Goal: Task Accomplishment & Management: Manage account settings

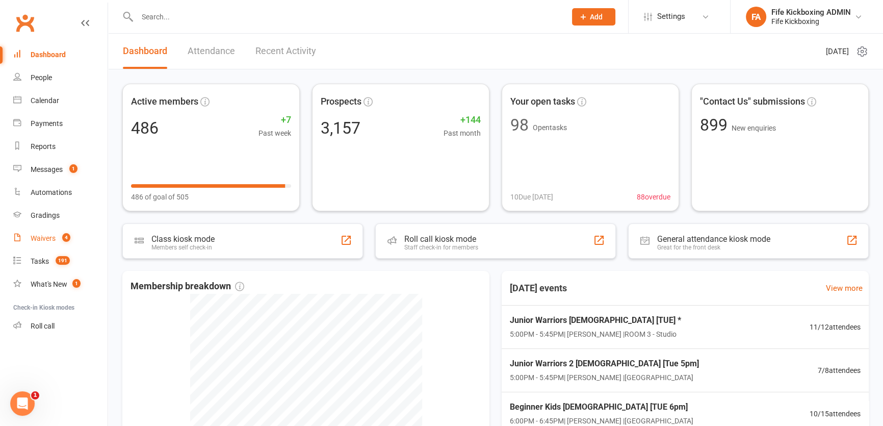
click at [45, 237] on div "Waivers" at bounding box center [43, 238] width 25 height 8
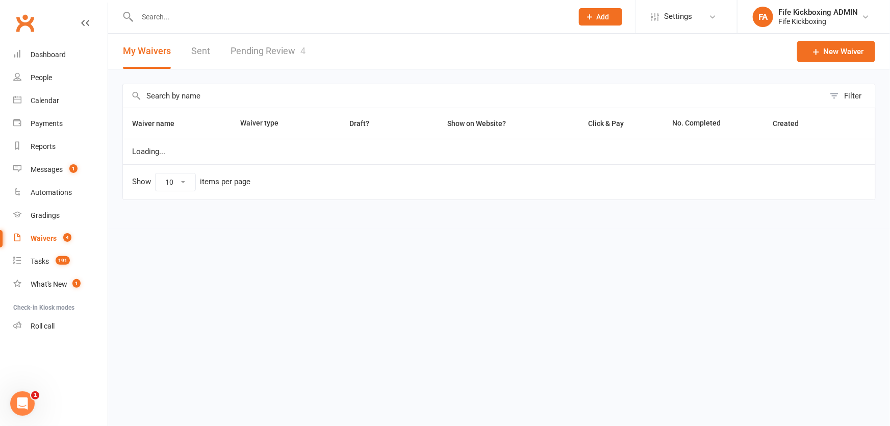
click at [270, 44] on link "Pending Review 4" at bounding box center [267, 51] width 75 height 35
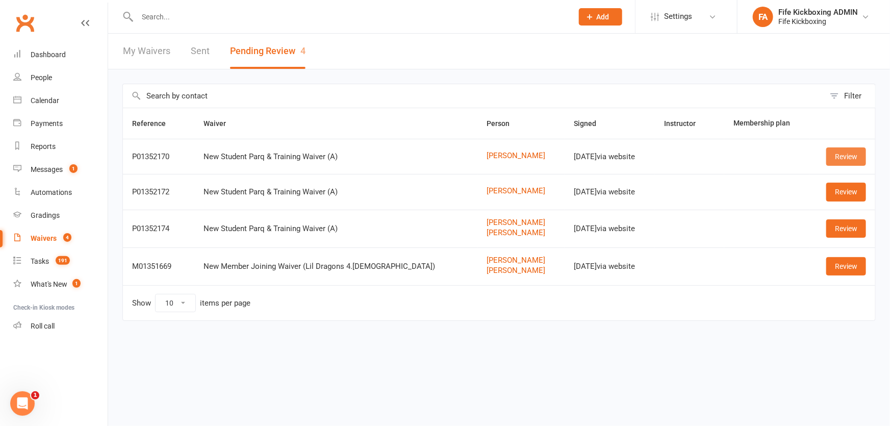
click at [850, 154] on link "Review" at bounding box center [846, 156] width 40 height 18
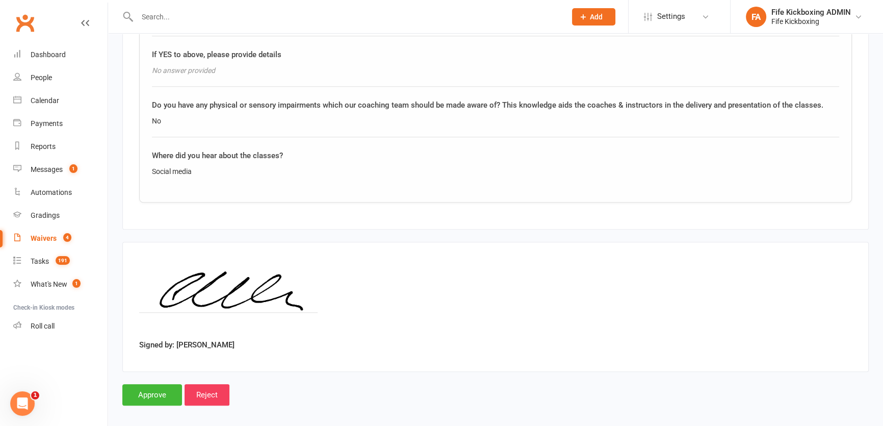
scroll to position [1159, 0]
click at [141, 393] on input "Approve" at bounding box center [152, 392] width 60 height 21
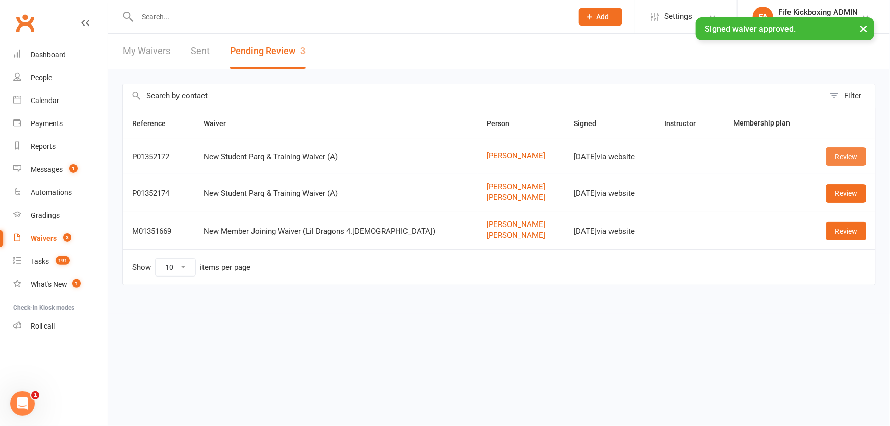
click at [845, 153] on link "Review" at bounding box center [846, 156] width 40 height 18
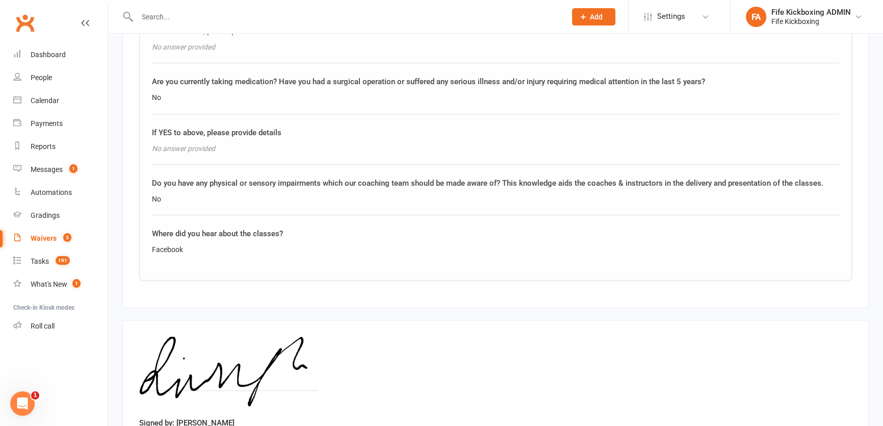
scroll to position [1163, 0]
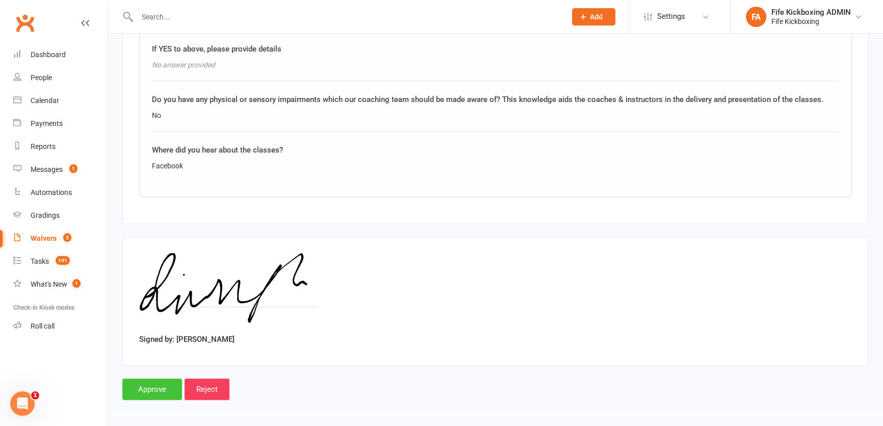
click at [162, 378] on input "Approve" at bounding box center [152, 388] width 60 height 21
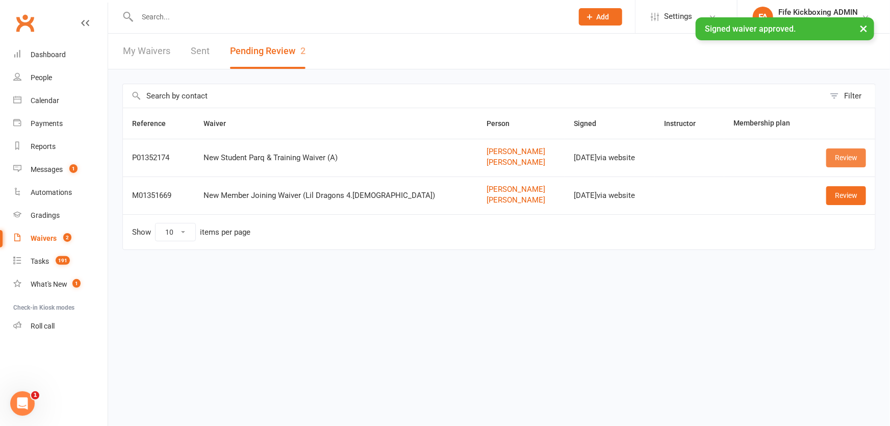
click at [841, 150] on link "Review" at bounding box center [846, 157] width 40 height 18
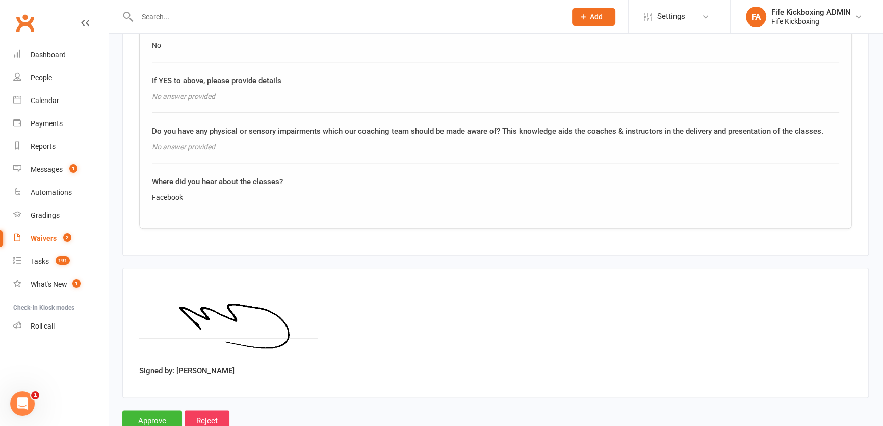
scroll to position [1550, 0]
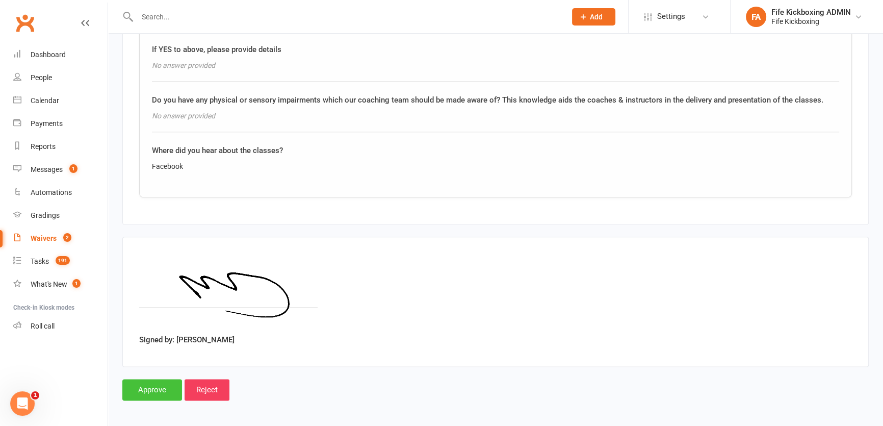
click at [162, 386] on input "Approve" at bounding box center [152, 389] width 60 height 21
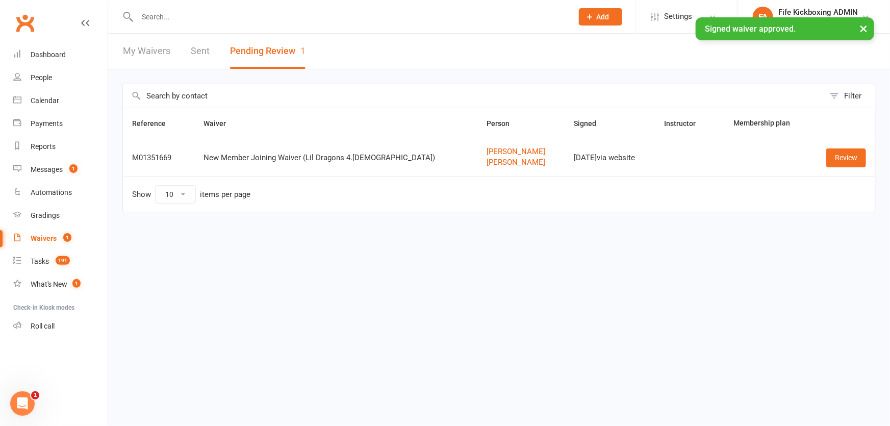
click at [821, 158] on div "Review" at bounding box center [841, 157] width 47 height 18
click at [847, 156] on link "Review" at bounding box center [846, 157] width 40 height 18
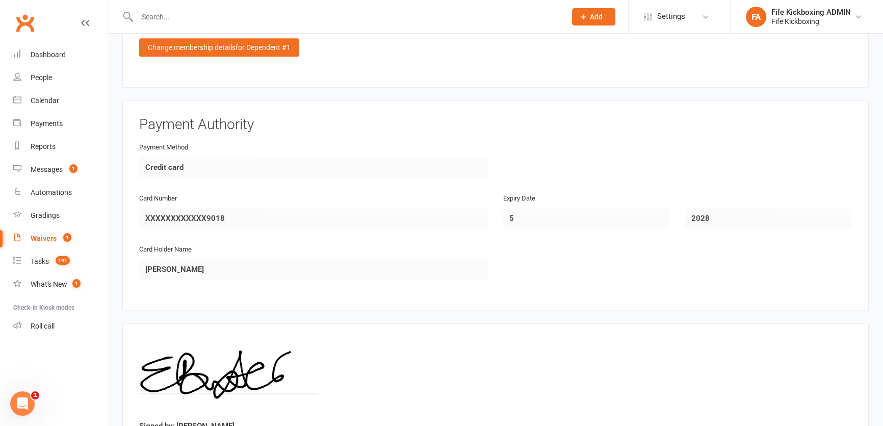
scroll to position [1763, 0]
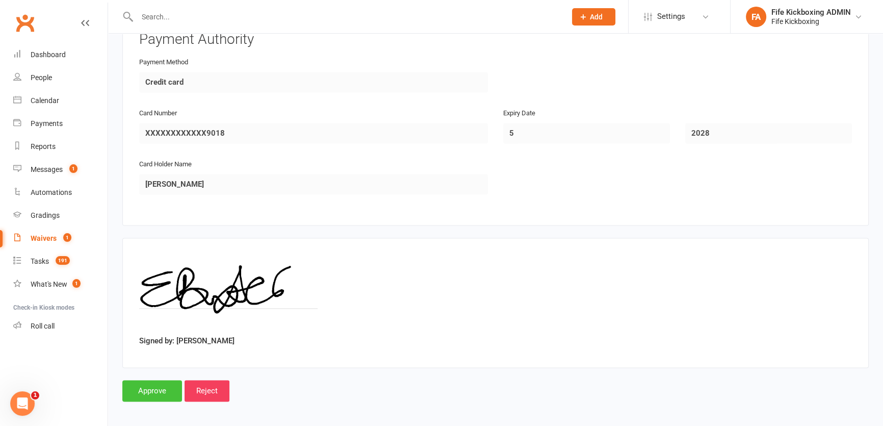
click at [130, 386] on input "Approve" at bounding box center [152, 390] width 60 height 21
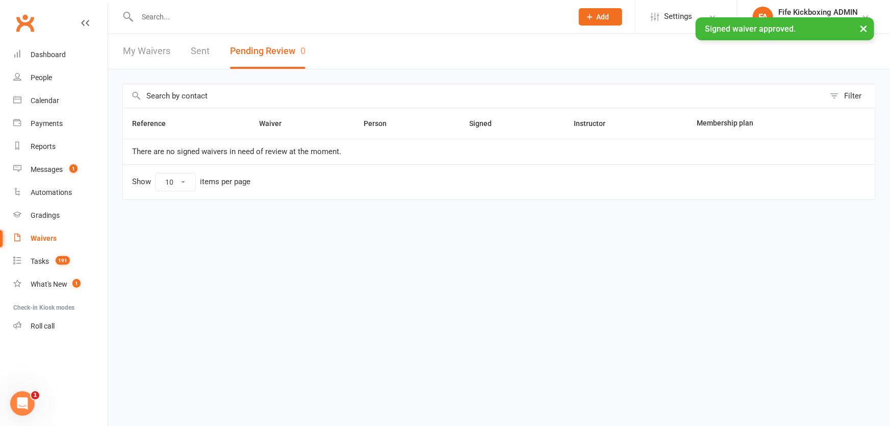
click at [239, 17] on div "× Signed waiver approved." at bounding box center [438, 17] width 877 height 0
click at [169, 16] on input "text" at bounding box center [349, 17] width 431 height 14
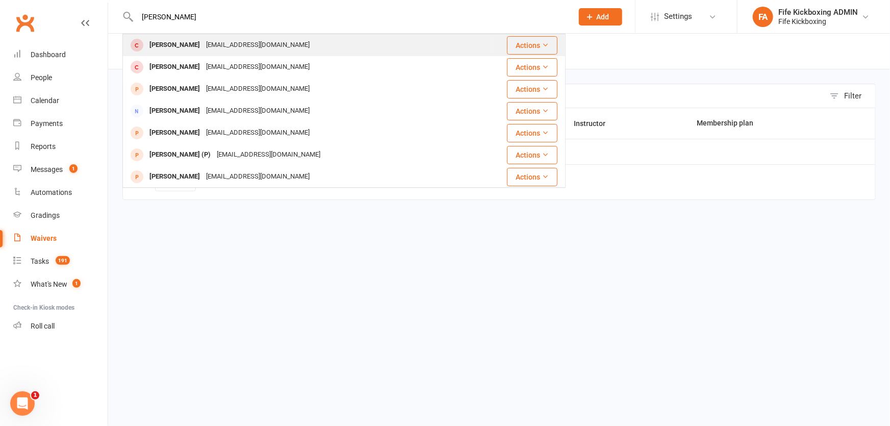
type input "[PERSON_NAME]"
click at [220, 51] on div "[EMAIL_ADDRESS][DOMAIN_NAME]" at bounding box center [258, 45] width 110 height 15
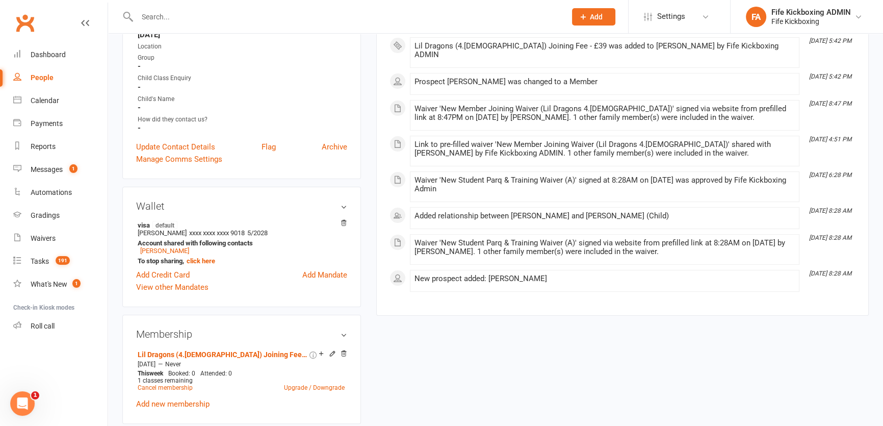
scroll to position [232, 0]
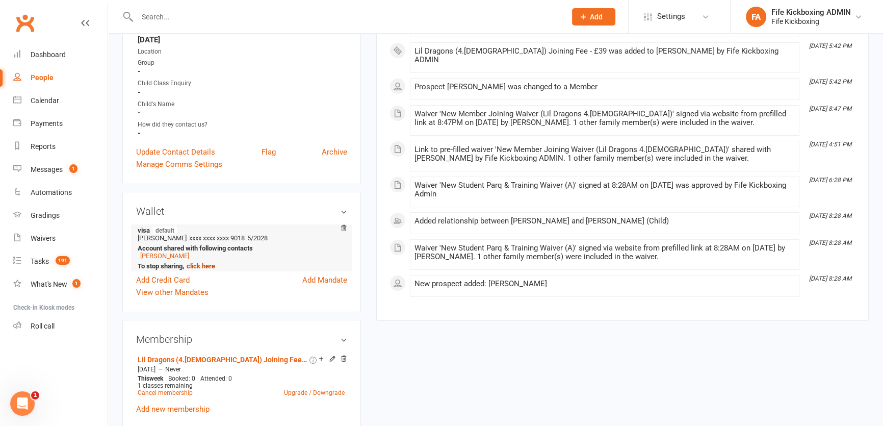
click at [204, 267] on link "click here" at bounding box center [201, 266] width 29 height 8
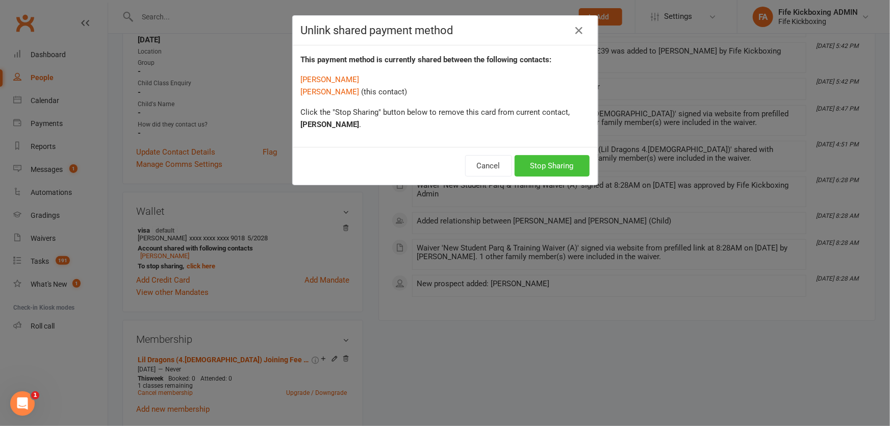
click at [542, 159] on button "Stop Sharing" at bounding box center [552, 165] width 75 height 21
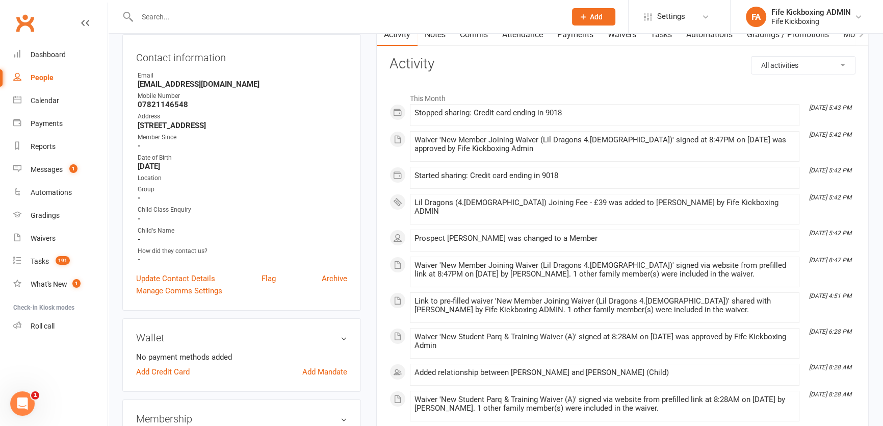
scroll to position [48, 0]
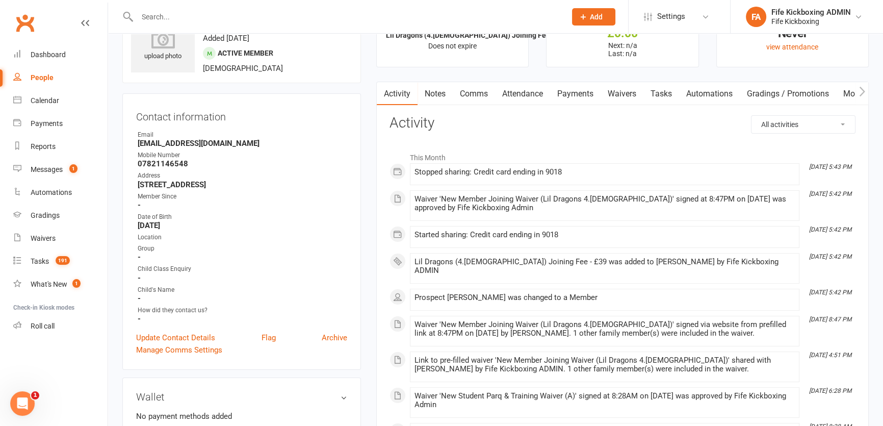
drag, startPoint x: 138, startPoint y: 185, endPoint x: 308, endPoint y: 187, distance: 170.3
click at [308, 187] on strong "[STREET_ADDRESS]" at bounding box center [243, 184] width 210 height 9
copy strong "[STREET_ADDRESS]"
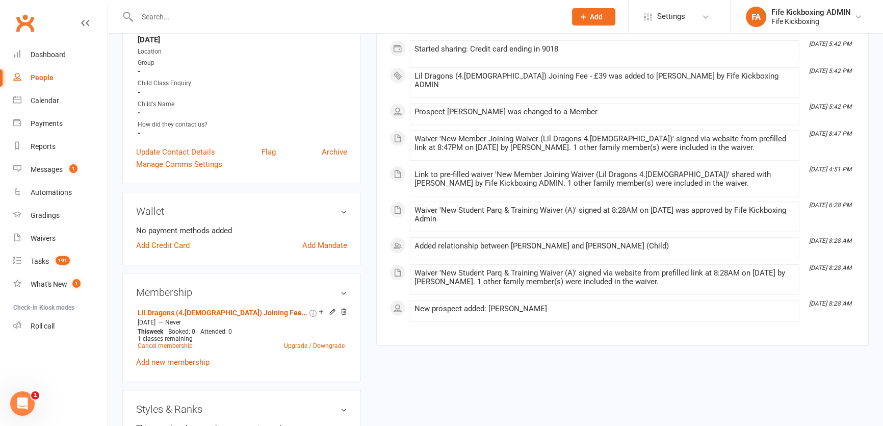
click at [307, 168] on div "Manage Comms Settings" at bounding box center [241, 164] width 211 height 12
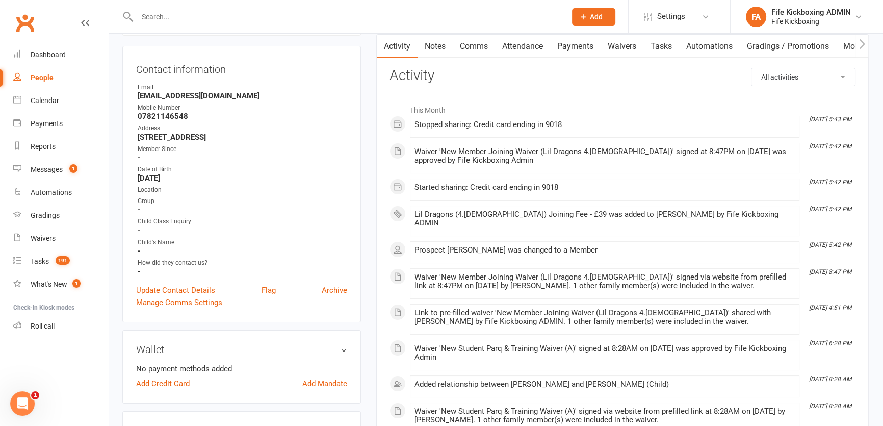
scroll to position [94, 0]
